Goal: Navigation & Orientation: Find specific page/section

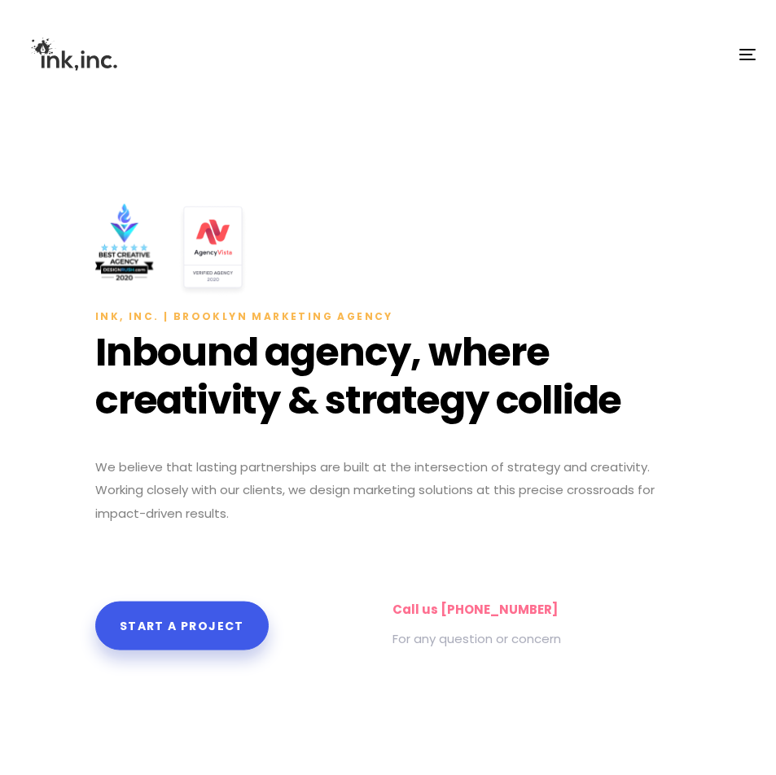
click at [745, 55] on span "button" at bounding box center [745, 55] width 13 height 2
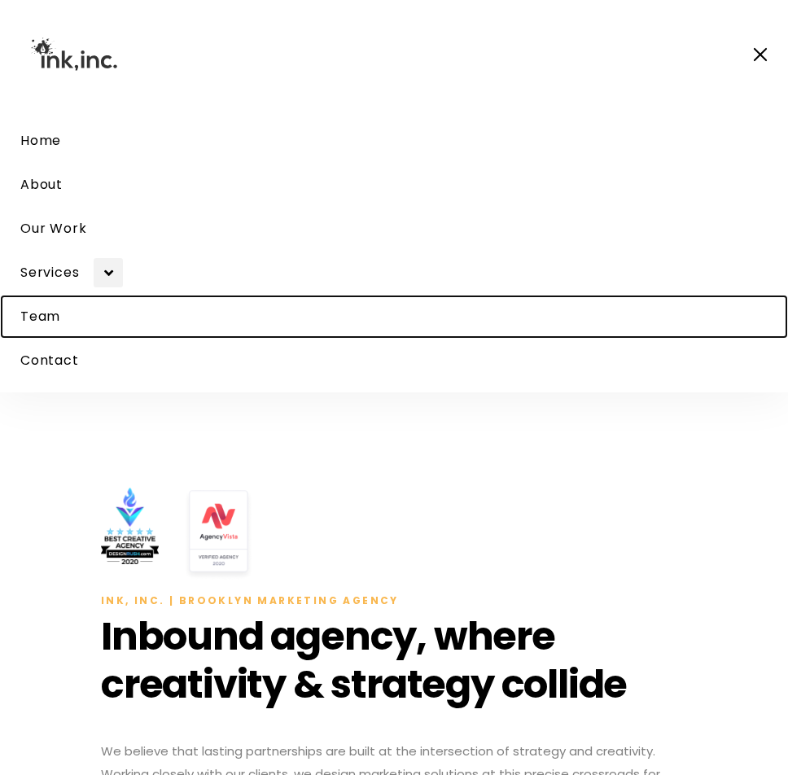
click at [45, 322] on span "Team" at bounding box center [40, 316] width 40 height 19
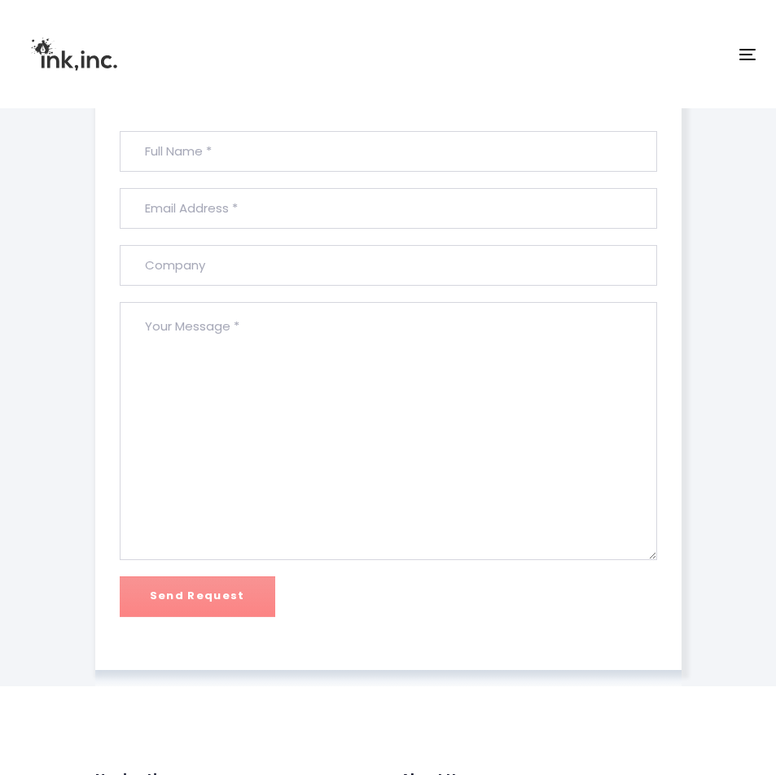
scroll to position [493, 0]
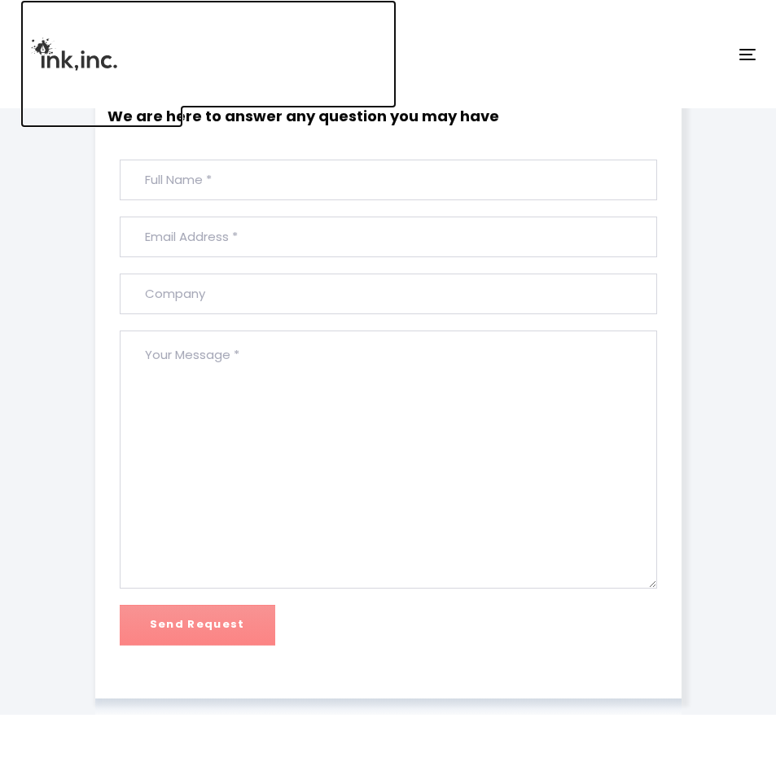
click at [68, 63] on img at bounding box center [73, 54] width 107 height 72
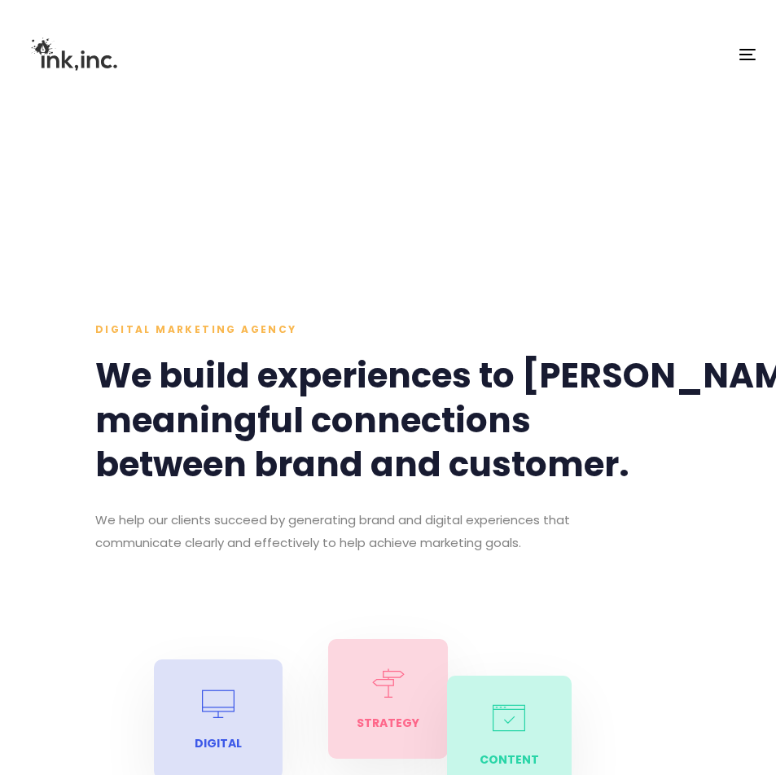
scroll to position [386, 0]
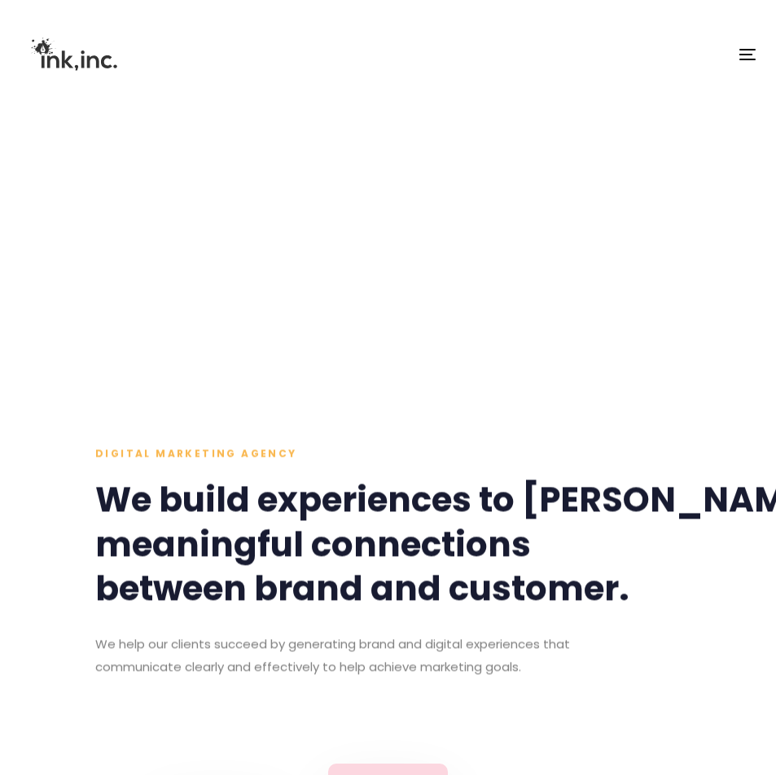
click at [740, 41] on div "Toggle navigation" at bounding box center [388, 54] width 776 height 108
click at [748, 50] on div "Toggle navigation" at bounding box center [388, 54] width 776 height 108
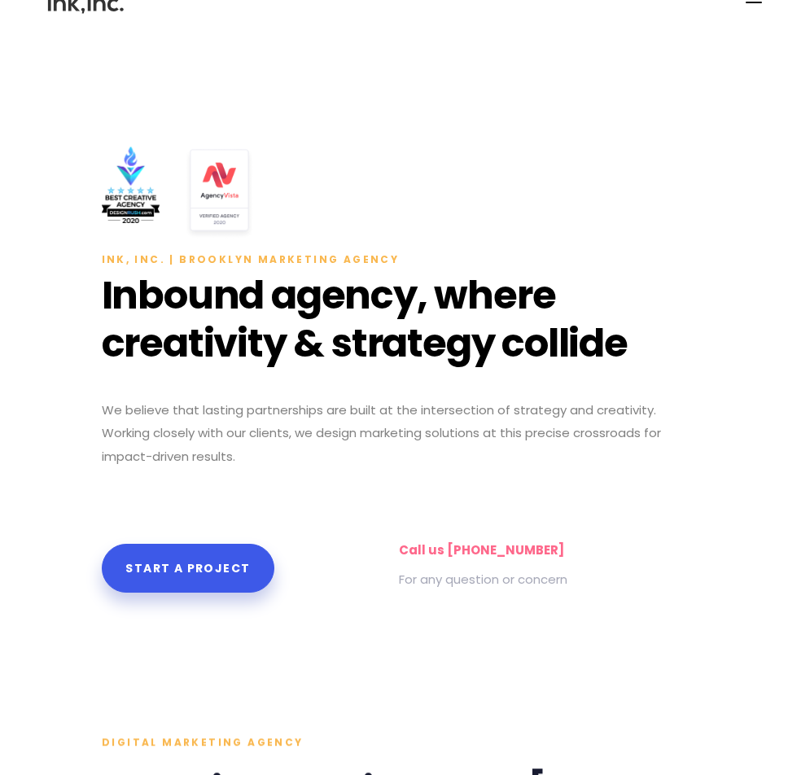
scroll to position [0, 0]
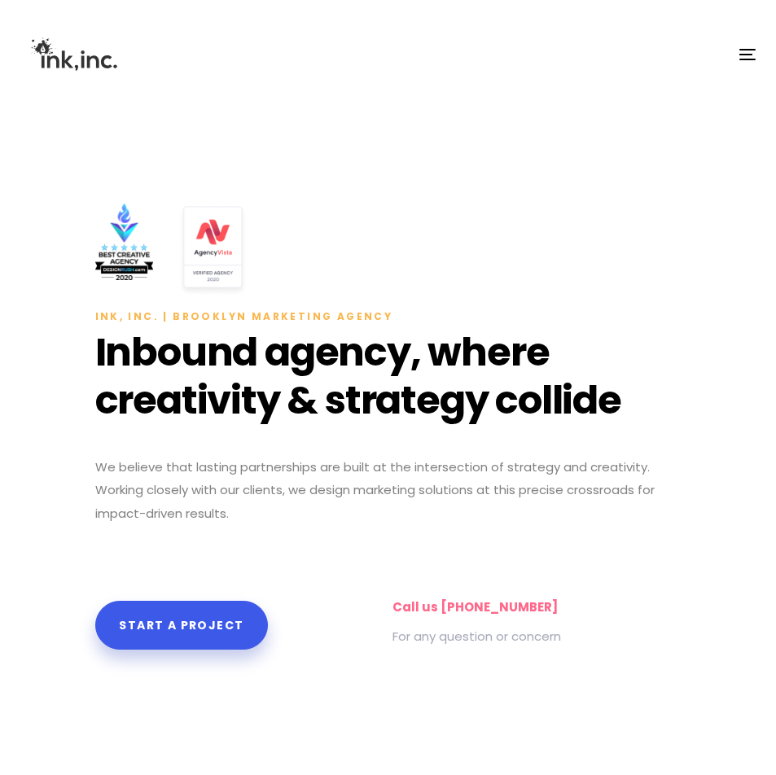
click at [734, 55] on button "Toggle navigation" at bounding box center [568, 54] width 376 height 12
